Goal: Task Accomplishment & Management: Manage account settings

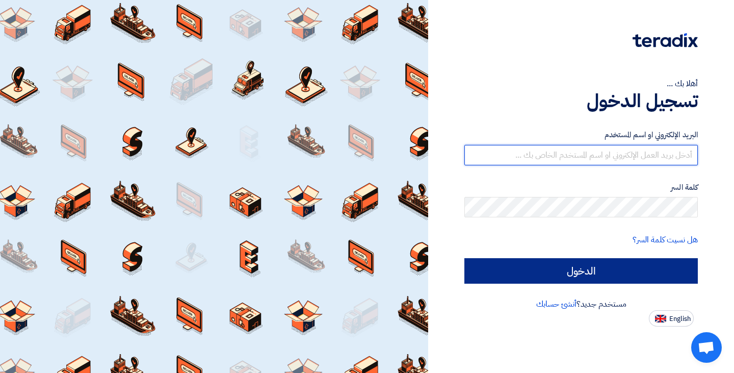
type input "[EMAIL_ADDRESS][DOMAIN_NAME]"
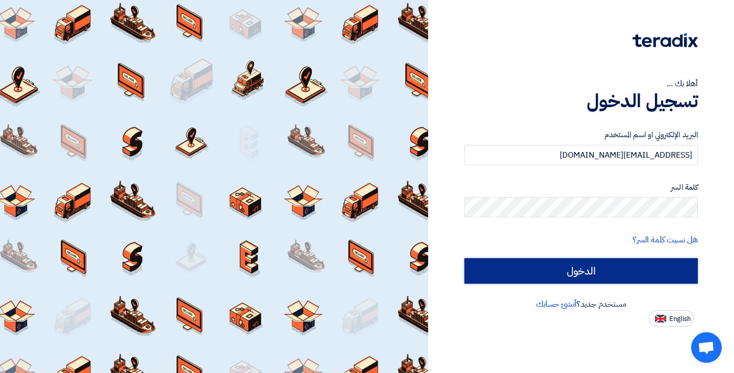
click at [547, 274] on input "الدخول" at bounding box center [582, 270] width 234 height 25
type input "Sign in"
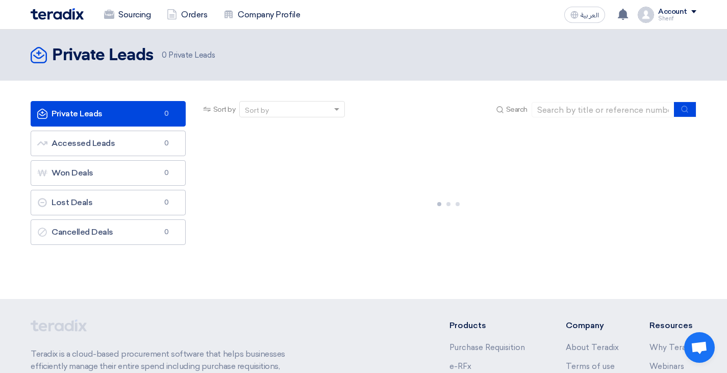
click at [183, 252] on div "Private Leads Private Leads 0 Accessed Leads Accessed Leads 0 Won Deals Won Dea…" at bounding box center [108, 189] width 170 height 177
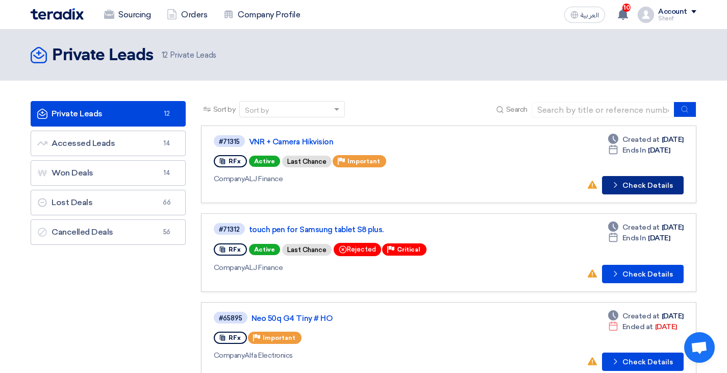
click at [620, 183] on icon "Check details" at bounding box center [615, 185] width 10 height 10
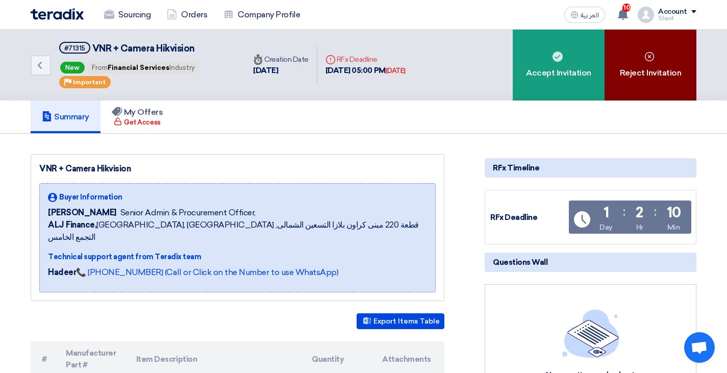
click at [635, 69] on div "Reject Invitation" at bounding box center [650, 65] width 92 height 71
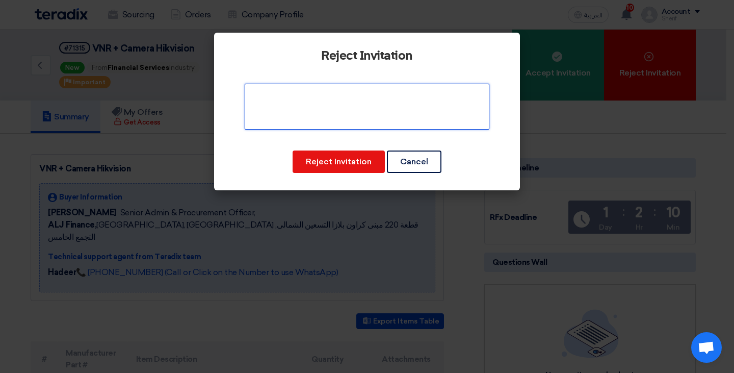
click at [354, 108] on textarea at bounding box center [367, 107] width 245 height 46
type textarea "sorry, not available"
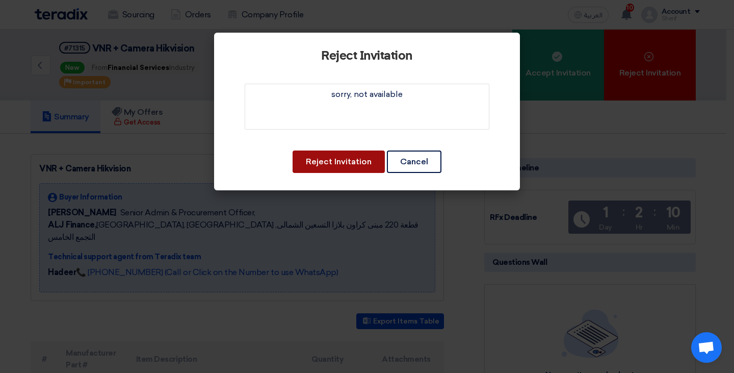
click at [357, 158] on button "Reject Invitation" at bounding box center [339, 161] width 92 height 22
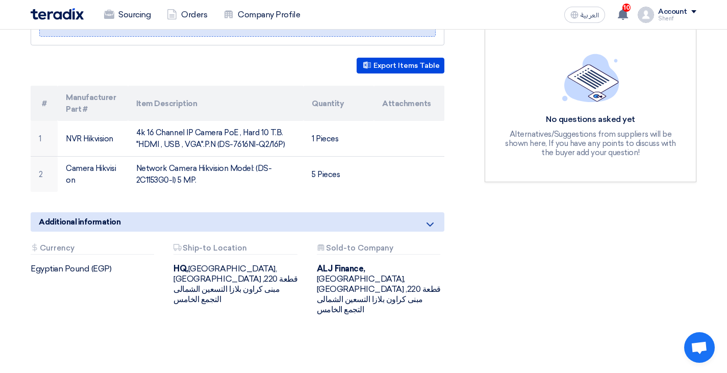
scroll to position [306, 0]
